Goal: Information Seeking & Learning: Stay updated

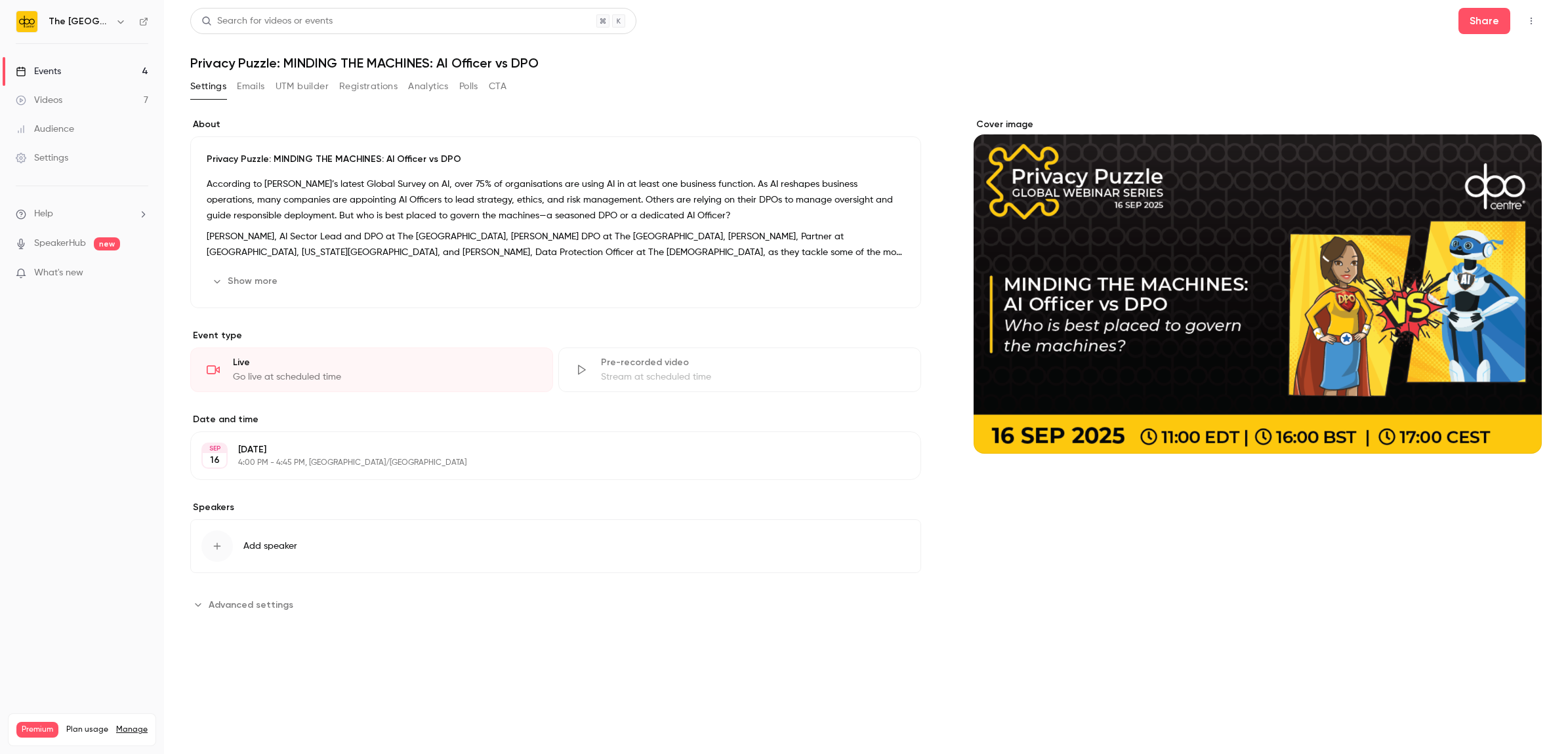
click at [100, 63] on link "Events 4" at bounding box center [82, 71] width 164 height 29
